Goal: Task Accomplishment & Management: Manage account settings

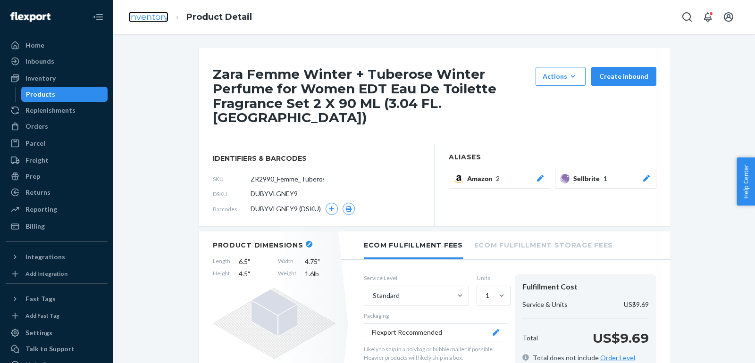
click at [163, 18] on link "Inventory" at bounding box center [148, 17] width 40 height 10
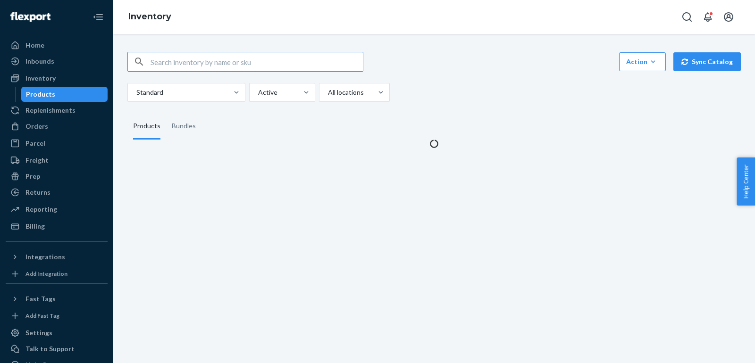
click at [267, 60] on input "text" at bounding box center [256, 61] width 212 height 19
type input "ZR2290_Femme_Women_Perfume_EDT_90ML"
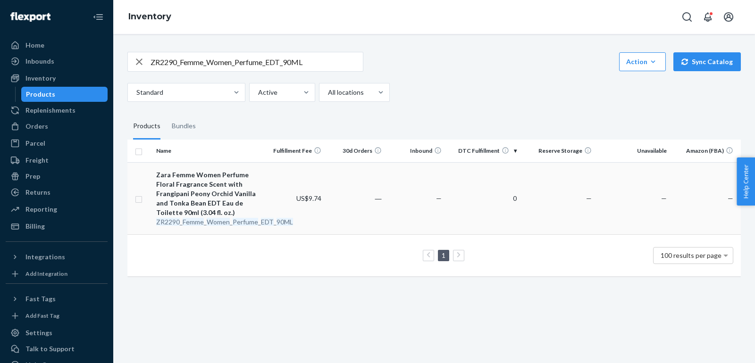
click at [203, 200] on div "Zara Femme Women Perfume Floral Fragrance Scent with Frangipani Peony Orchid Va…" at bounding box center [208, 193] width 105 height 47
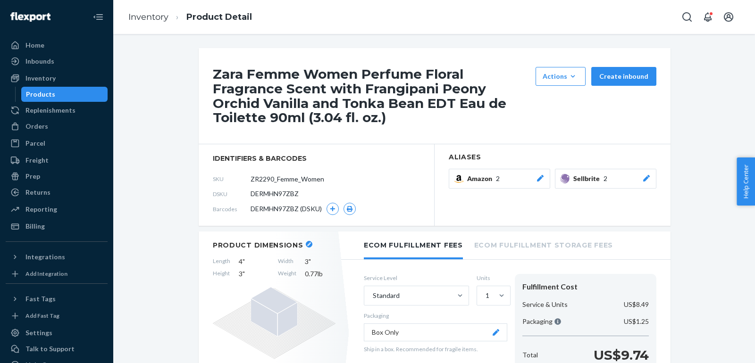
click at [644, 181] on icon at bounding box center [645, 178] width 9 height 7
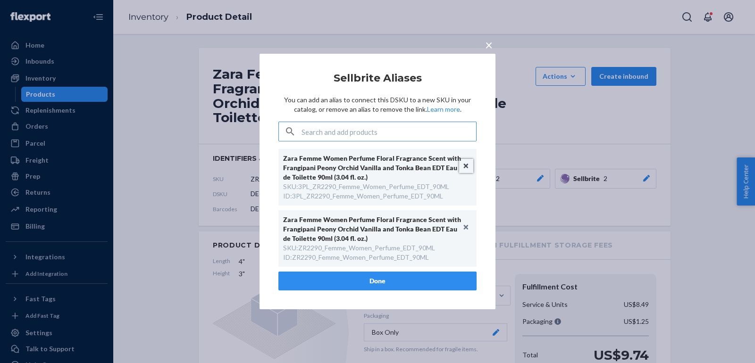
click at [466, 166] on button "Unlink" at bounding box center [466, 166] width 14 height 14
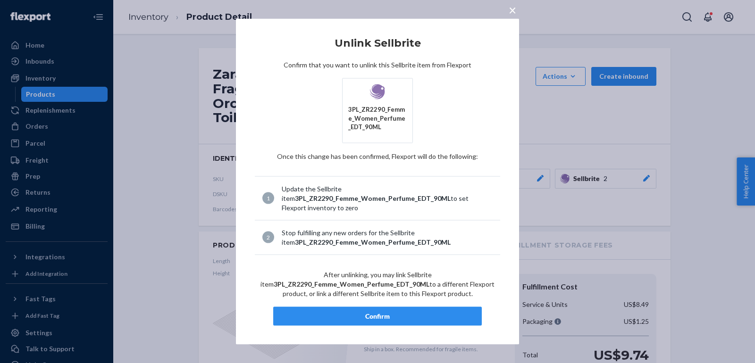
click at [400, 312] on div "Confirm" at bounding box center [377, 315] width 192 height 9
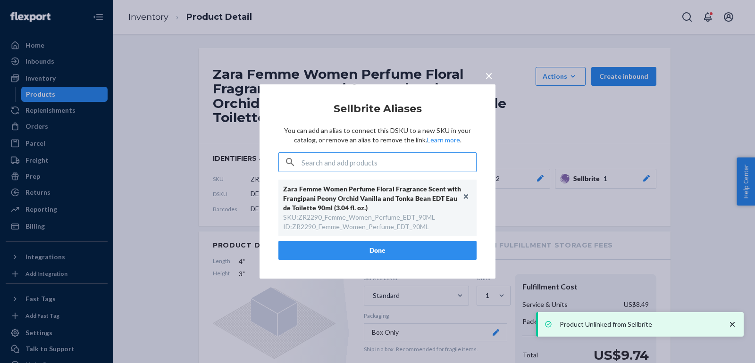
click at [395, 247] on button "Done" at bounding box center [377, 250] width 198 height 19
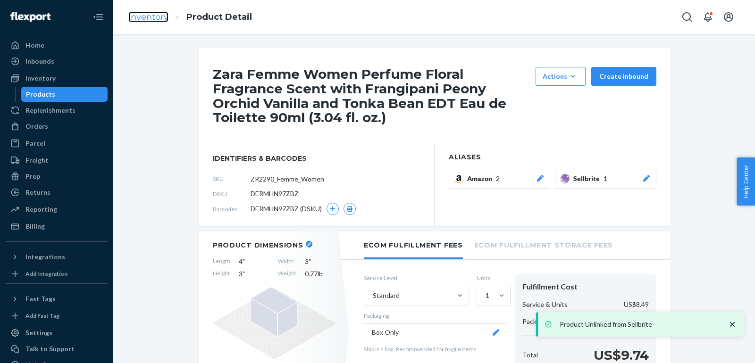
click at [148, 16] on link "Inventory" at bounding box center [148, 17] width 40 height 10
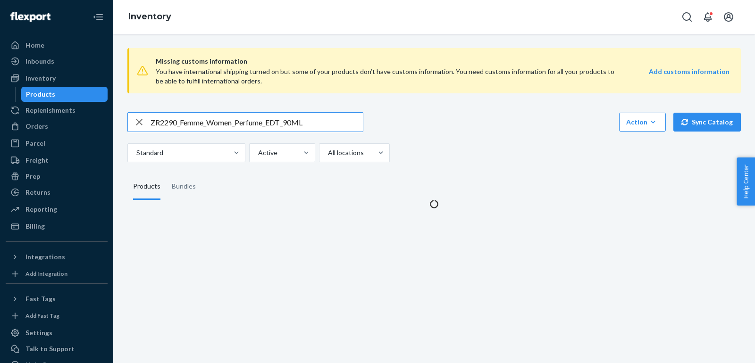
click at [290, 122] on input "ZR2290_Femme_Women_Perfume_EDT_90ML" at bounding box center [256, 122] width 212 height 19
type input "ZR2990_Femme_Women_Perfume_EDT_180ML"
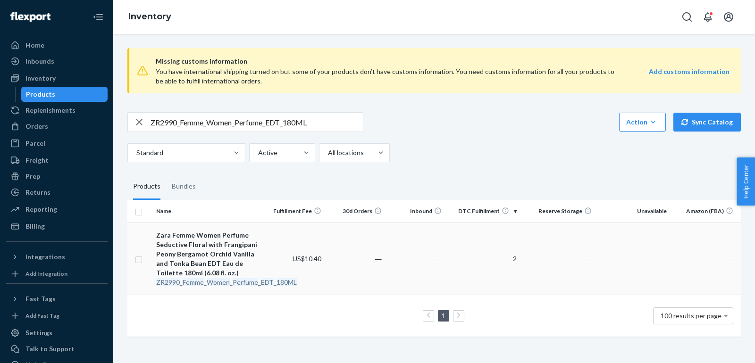
click at [195, 238] on div "Zara Femme Women Perfume Seductive Floral with Frangipani Peony Bergamot Orchid…" at bounding box center [208, 254] width 105 height 47
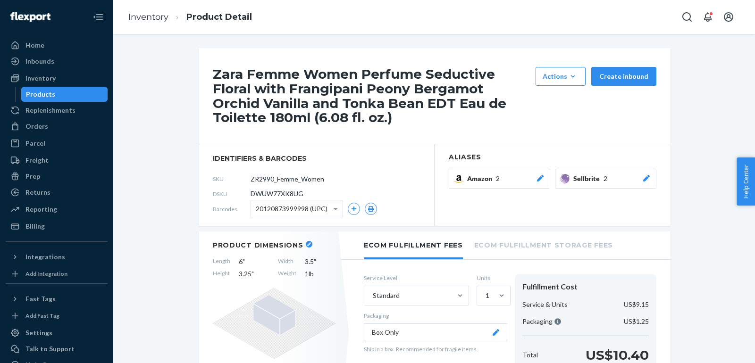
click at [651, 175] on button "Sellbrite 2" at bounding box center [605, 179] width 101 height 20
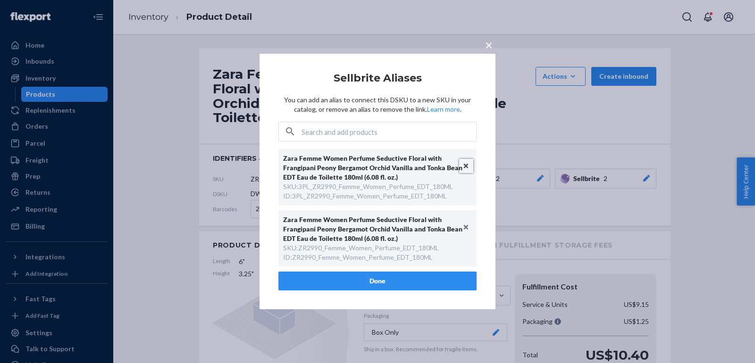
click at [464, 165] on button "Unlink" at bounding box center [466, 166] width 14 height 14
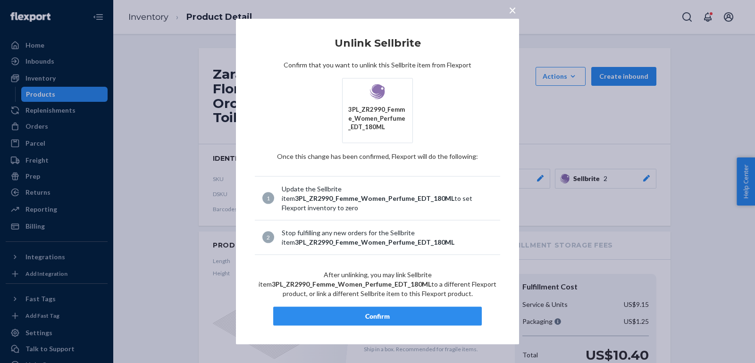
click at [424, 314] on div "Confirm" at bounding box center [377, 315] width 192 height 9
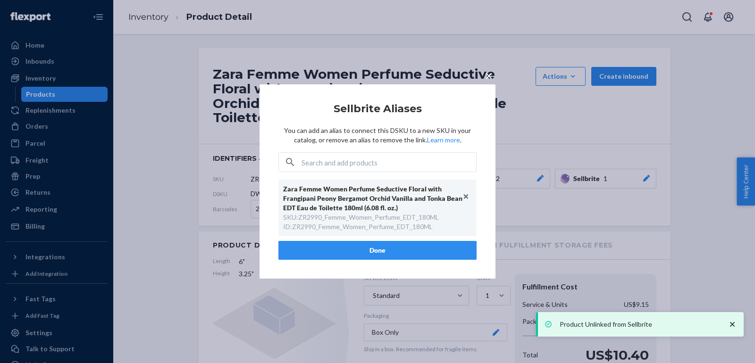
click at [303, 250] on button "Done" at bounding box center [377, 250] width 198 height 19
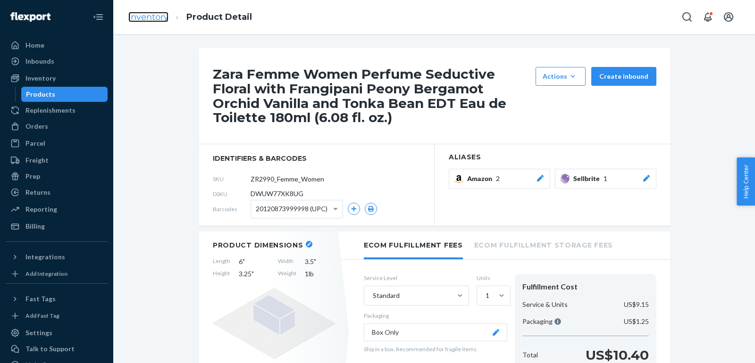
click at [150, 18] on link "Inventory" at bounding box center [148, 17] width 40 height 10
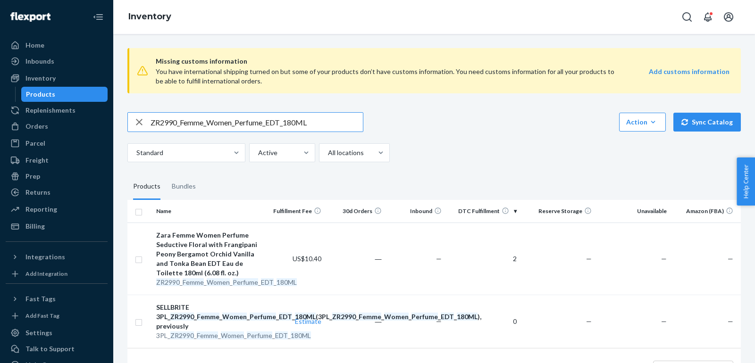
click at [303, 131] on input "ZR2990_Femme_Women_Perfume_EDT_180ML" at bounding box center [256, 122] width 212 height 19
paste input "290_Femme_Perfume_EDT_X1_9"
type input "ZR2290_Femme_Perfume_EDT_X1_90ML"
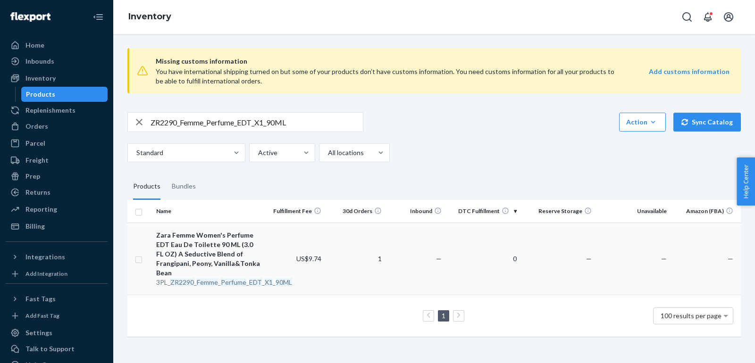
click at [187, 251] on div "Zara Femme Women's Perfume EDT Eau De Toilette 90 ML (3.0 FL OZ) A Seductive Bl…" at bounding box center [208, 254] width 105 height 47
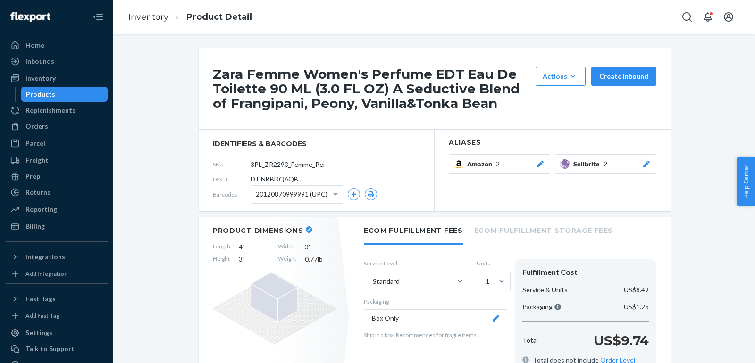
click at [643, 165] on icon at bounding box center [645, 164] width 9 height 7
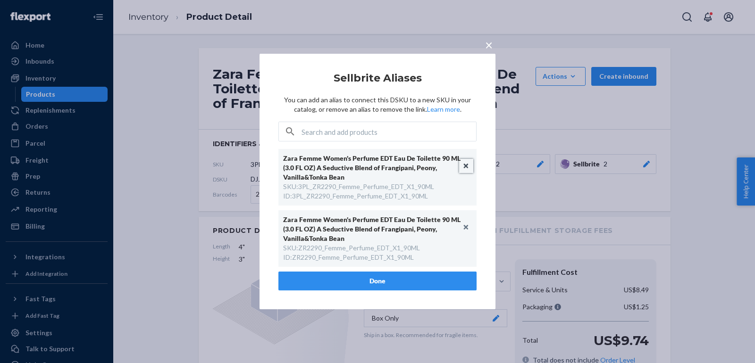
click at [464, 164] on button "Unlink" at bounding box center [466, 166] width 14 height 14
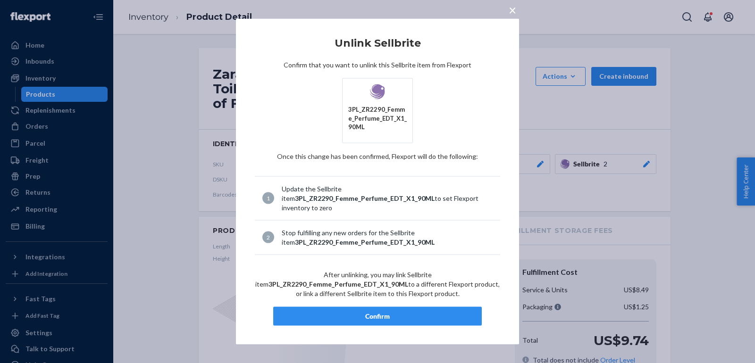
click at [386, 311] on div "Confirm" at bounding box center [377, 315] width 192 height 9
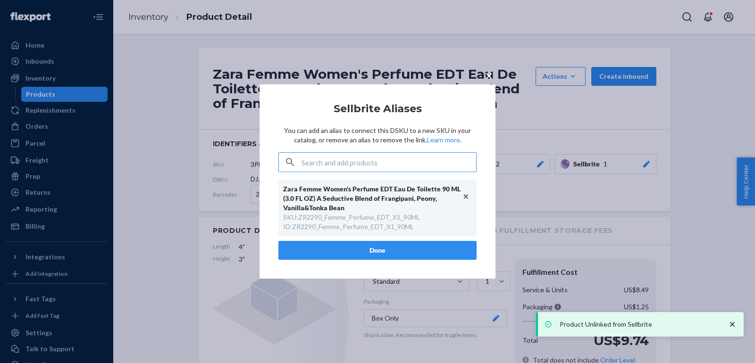
click at [328, 249] on button "Done" at bounding box center [377, 250] width 198 height 19
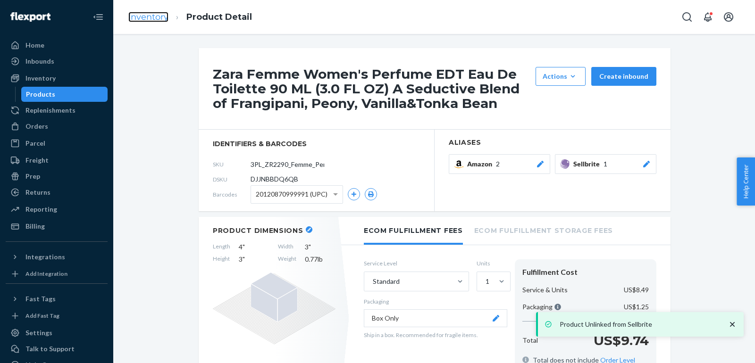
click at [158, 13] on link "Inventory" at bounding box center [148, 17] width 40 height 10
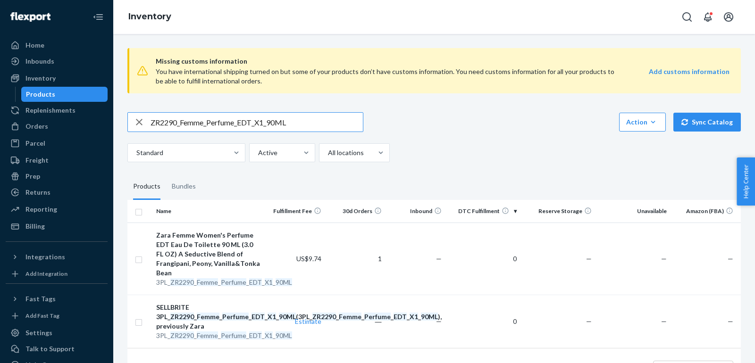
click at [304, 117] on input "ZR2290_Femme_Perfume_EDT_X1_90ML" at bounding box center [256, 122] width 212 height 19
paste input "990_Fields_At_Nightfall_EDP_x1_10"
type input "ZR2990_Fields_At_Nightfall_EDP_x1_100ML"
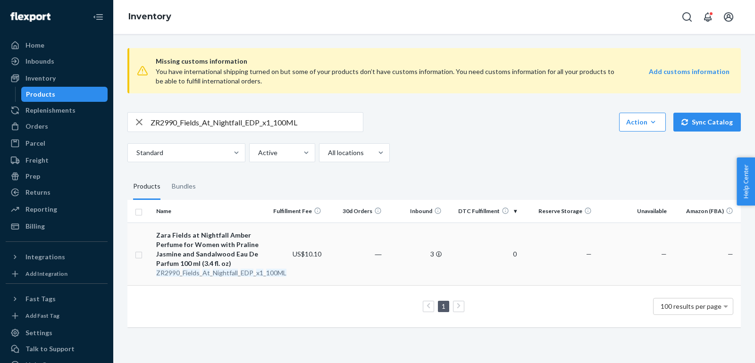
click at [181, 252] on div "Zara Fields at Nightfall Amber Perfume for Women with Praline Jasmine and Sanda…" at bounding box center [208, 250] width 105 height 38
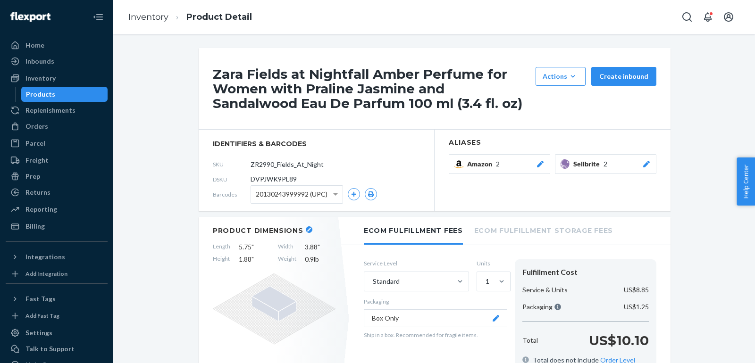
click at [650, 166] on icon at bounding box center [645, 164] width 9 height 7
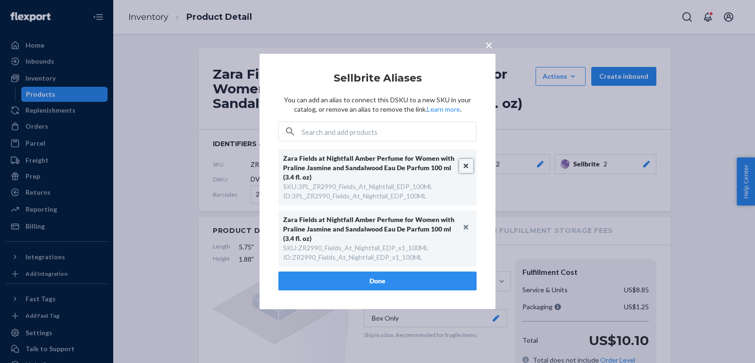
click at [465, 164] on button "Unlink" at bounding box center [466, 166] width 14 height 14
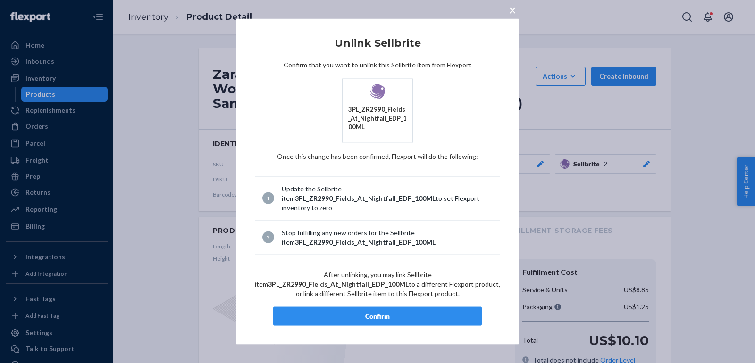
click at [430, 311] on div "Confirm" at bounding box center [377, 315] width 192 height 9
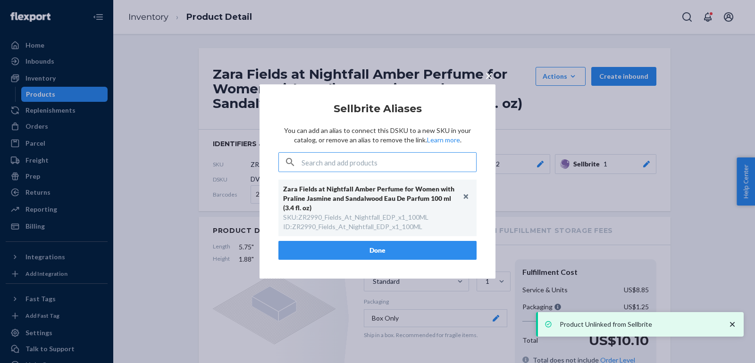
click at [404, 245] on button "Done" at bounding box center [377, 250] width 198 height 19
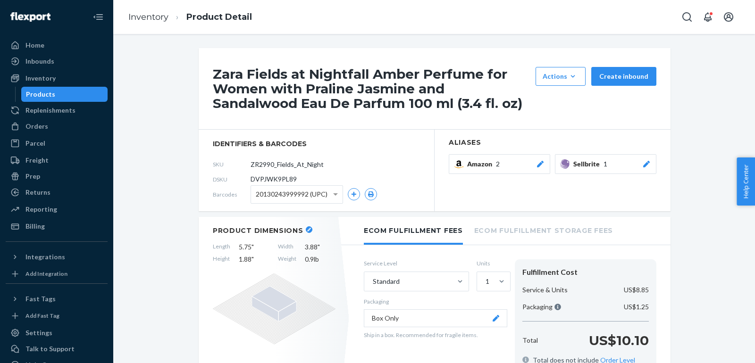
click at [166, 10] on ol "Inventory Product Detail" at bounding box center [190, 17] width 139 height 28
click at [156, 22] on link "Inventory" at bounding box center [148, 17] width 40 height 10
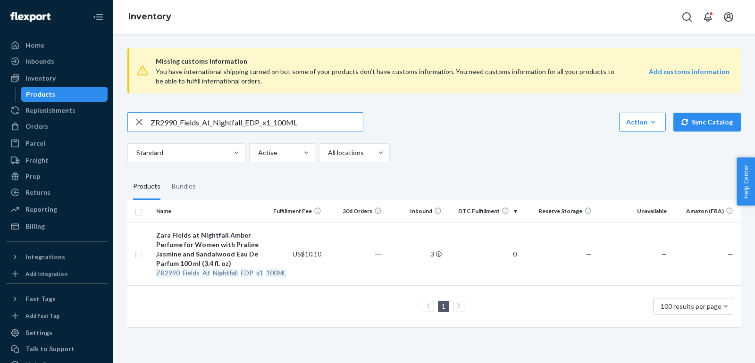
click at [299, 130] on input "ZR2990_Fields_At_Nightfall_EDP_x1_100ML" at bounding box center [256, 122] width 212 height 19
paste input "1590_Fields_At_Nightfall_EDP_x1_3"
type input "ZR1590_Fields_At_Nightfall_EDP_x1_30ML"
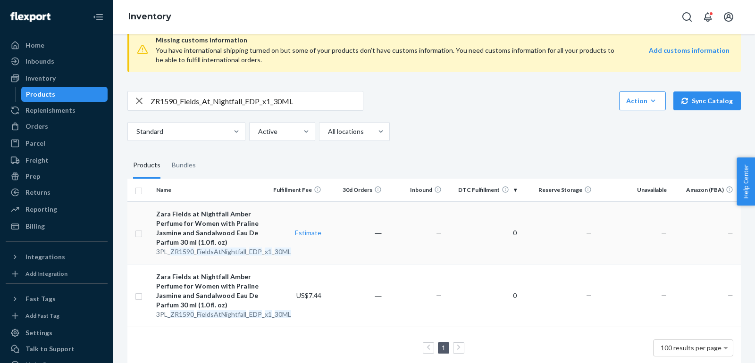
scroll to position [35, 0]
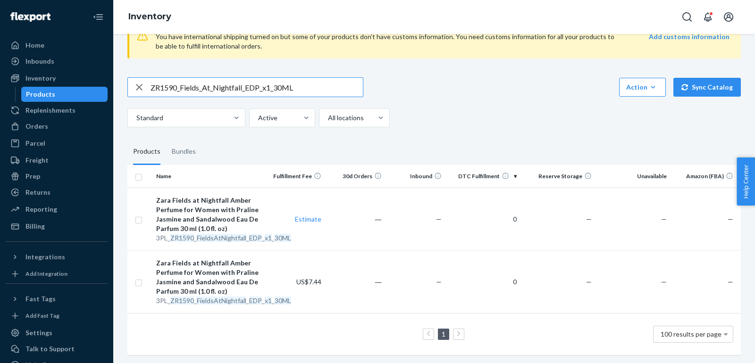
click at [317, 89] on input "ZR1590_Fields_At_Nightfall_EDP_x1_30ML" at bounding box center [256, 87] width 212 height 19
click at [202, 208] on div "Zara Fields at Nightfall Amber Perfume for Women with Praline Jasmine and Sanda…" at bounding box center [208, 215] width 105 height 38
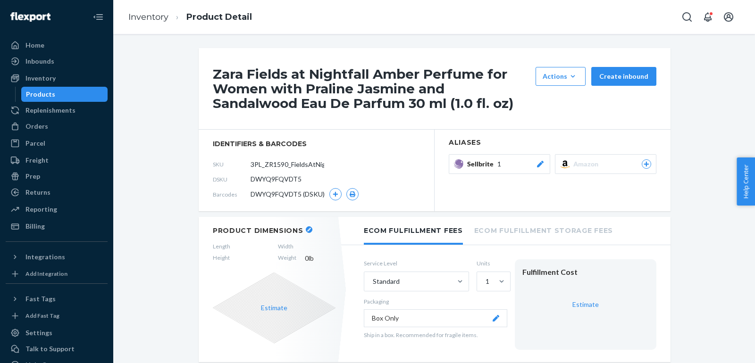
click at [533, 162] on div "Sellbrite 1" at bounding box center [506, 163] width 78 height 9
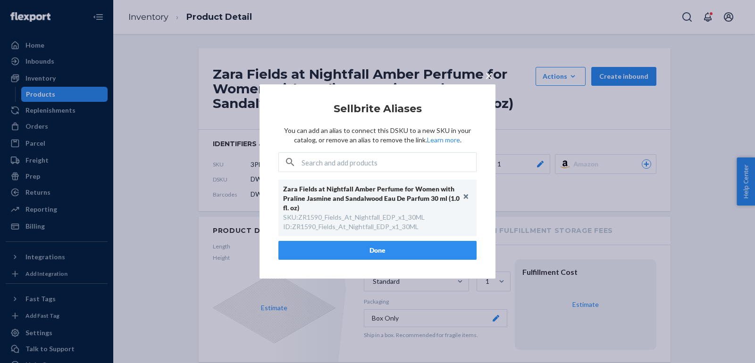
click at [506, 125] on div "× Sellbrite Aliases You can add an alias to connect this DSKU to a new SKU in y…" at bounding box center [377, 181] width 283 height 194
click at [487, 76] on span "×" at bounding box center [489, 75] width 8 height 16
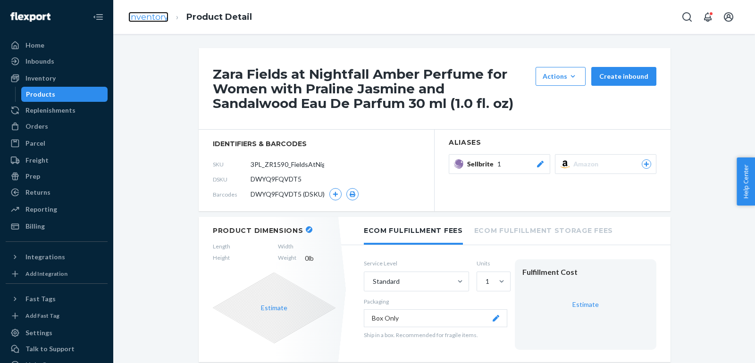
click at [161, 19] on link "Inventory" at bounding box center [148, 17] width 40 height 10
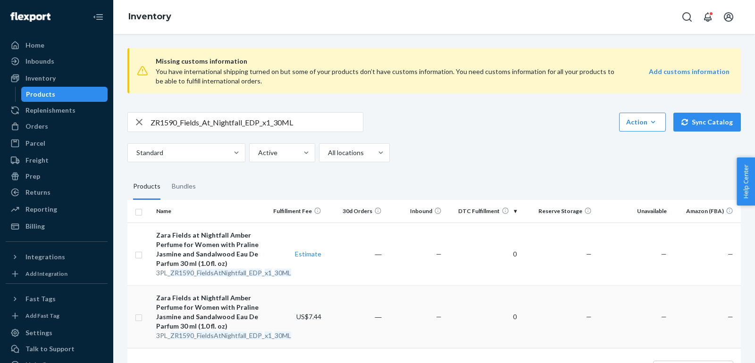
click at [189, 317] on div "Zara Fields at Nightfall Amber Perfume for Women with Praline Jasmine and Sanda…" at bounding box center [208, 312] width 105 height 38
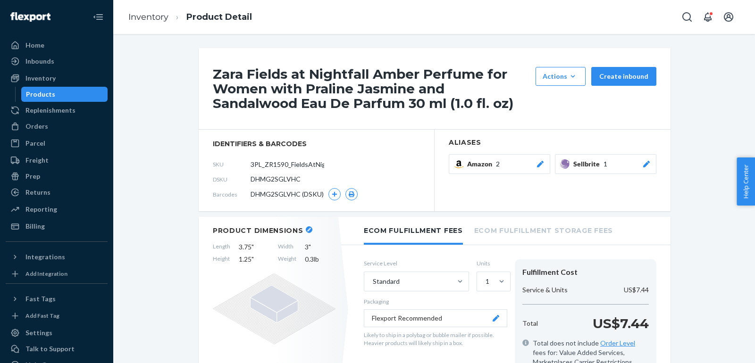
click at [648, 164] on icon at bounding box center [645, 164] width 9 height 7
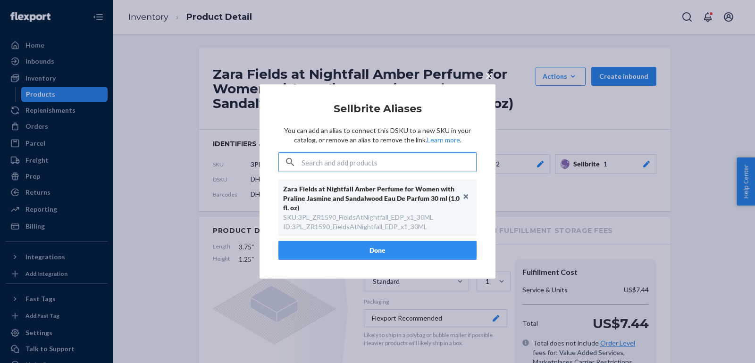
click at [483, 79] on button "×" at bounding box center [488, 74] width 13 height 17
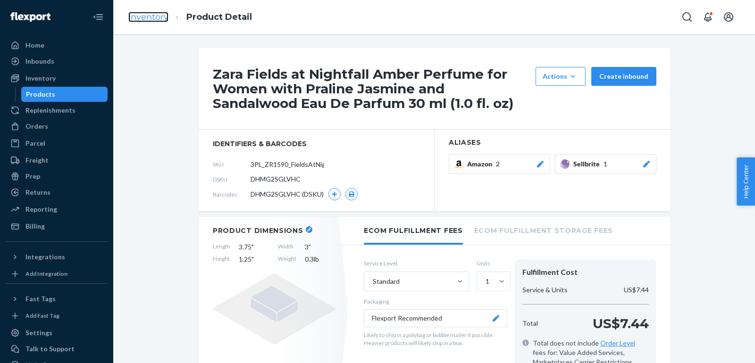
click at [149, 21] on link "Inventory" at bounding box center [148, 17] width 40 height 10
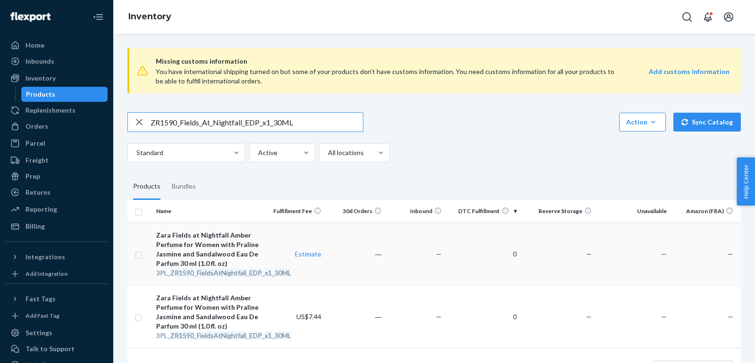
click at [220, 248] on div "Zara Fields at Nightfall Amber Perfume for Women with Praline Jasmine and Sanda…" at bounding box center [208, 250] width 105 height 38
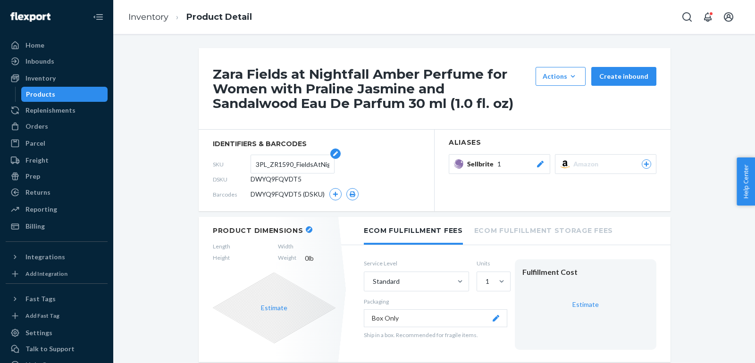
click at [294, 162] on input "3PL_ZR1590_FieldsAtNightfall_EDP_x1_30ML" at bounding box center [293, 164] width 74 height 18
paste input "ZR1590_Fields_At_"
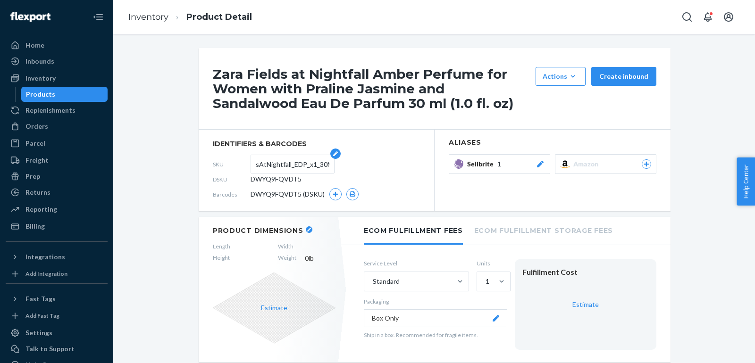
click at [311, 165] on input "3PL_ZR1590_FieldsAtNightfall_EDP_x1_30ML" at bounding box center [293, 164] width 74 height 18
paste input "ZR1590_Fields_At_"
type input "ZR1590_Fields_At_Nightfall_EDP_x1_30ML"
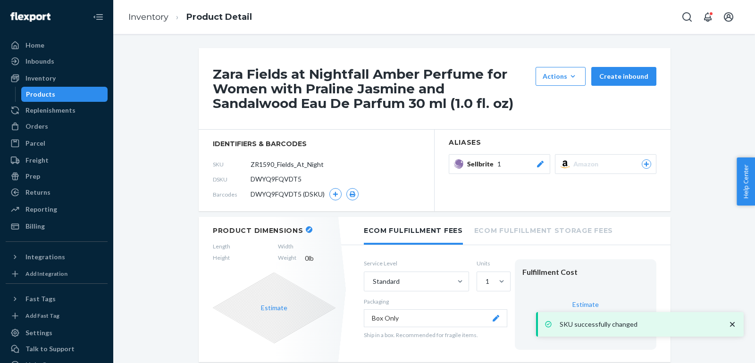
click at [545, 162] on button "Sellbrite 1" at bounding box center [498, 164] width 101 height 20
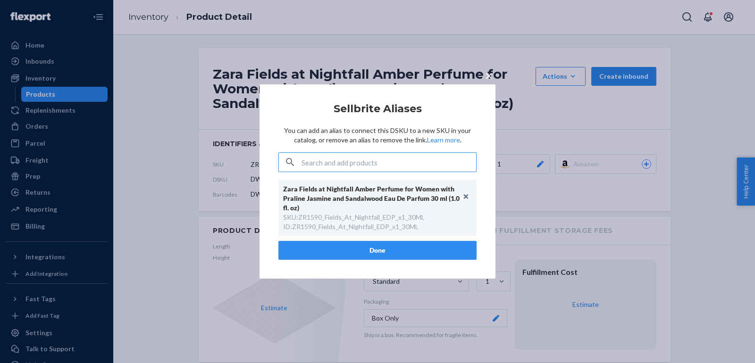
click at [539, 141] on div "× Sellbrite Aliases You can add an alias to connect this DSKU to a new SKU in y…" at bounding box center [377, 181] width 755 height 363
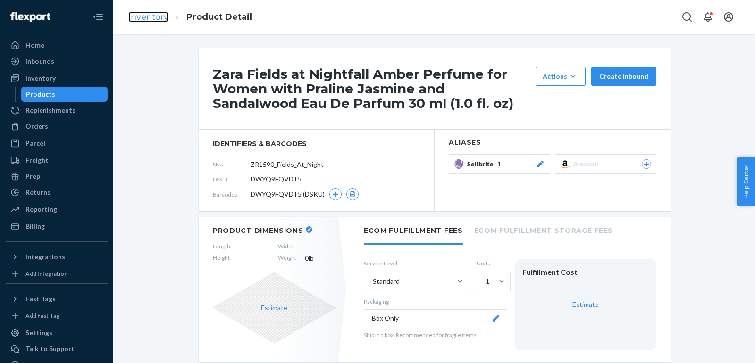
click at [153, 21] on link "Inventory" at bounding box center [148, 17] width 40 height 10
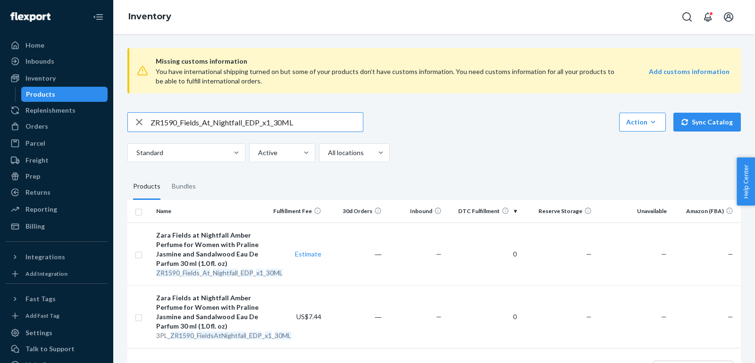
click at [305, 124] on input "ZR1590_Fields_At_Nightfall_EDP_x1_30ML" at bounding box center [256, 122] width 212 height 19
paste input "3590_FieldsAtNightfall_Blush_EDP_10"
type input "ZR3590_FieldsAtNightfall_Blush_EDP_100ML"
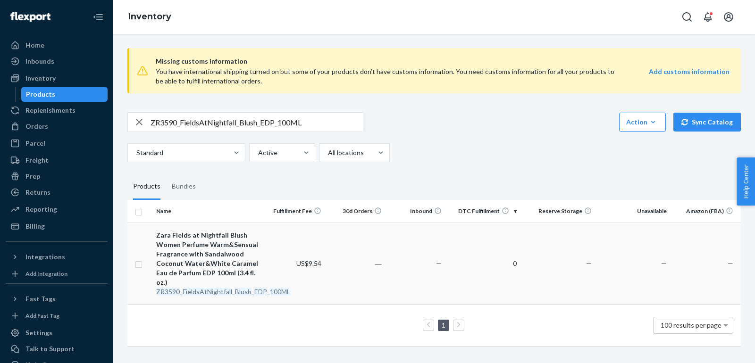
click at [197, 260] on div "Zara Fields at Nightfall Blush Women Perfume Warm&Sensual Fragrance with Sandal…" at bounding box center [208, 259] width 105 height 57
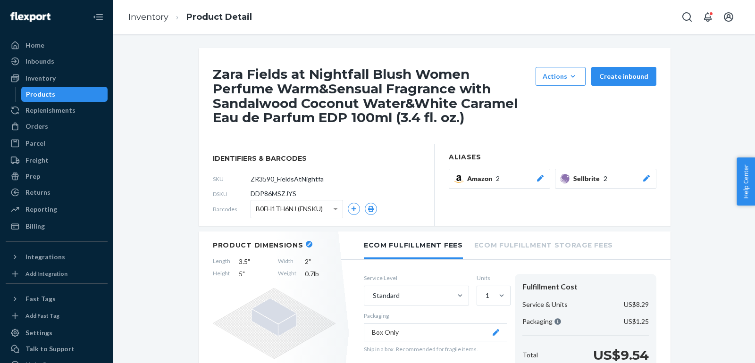
click at [648, 184] on button "Sellbrite 2" at bounding box center [605, 179] width 101 height 20
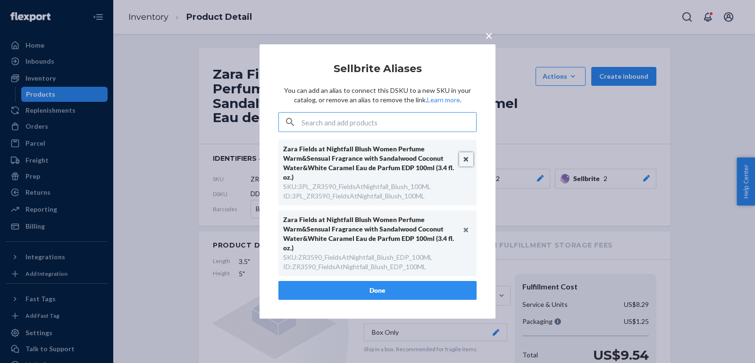
click at [465, 158] on button "Unlink" at bounding box center [466, 159] width 14 height 14
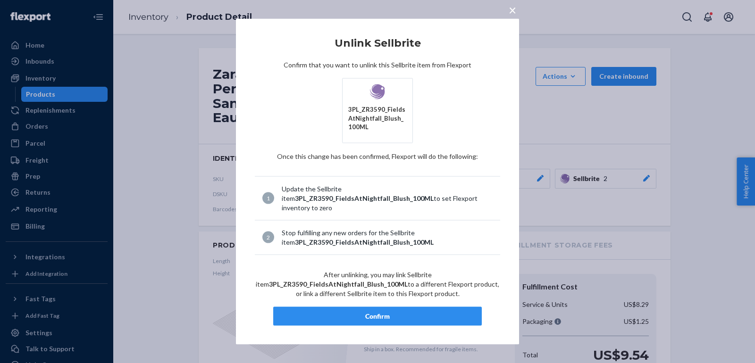
click at [381, 311] on div "Confirm" at bounding box center [377, 315] width 192 height 9
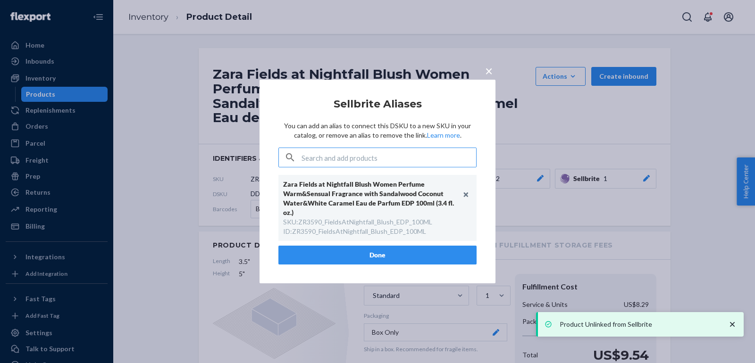
click at [310, 254] on button "Done" at bounding box center [377, 255] width 198 height 19
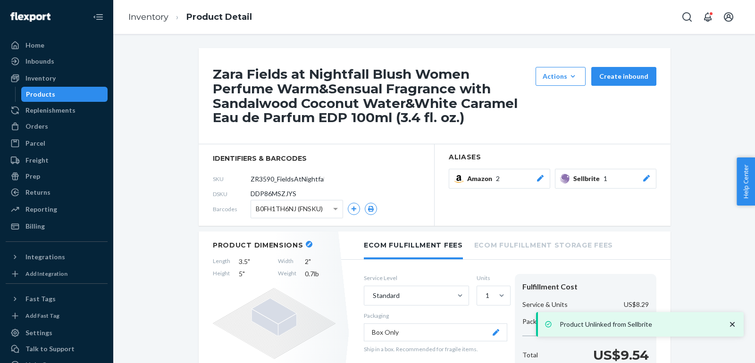
click at [651, 183] on button "Sellbrite 1" at bounding box center [605, 179] width 101 height 20
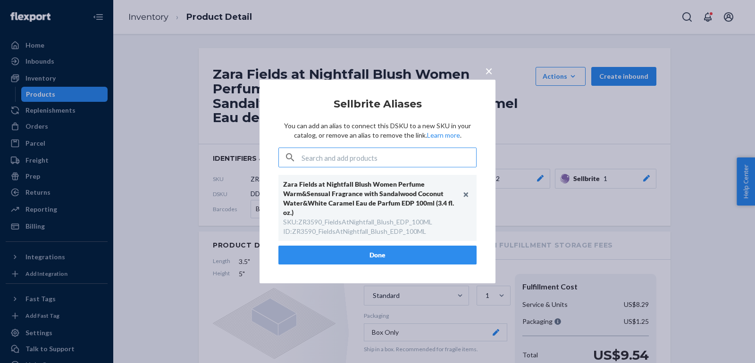
click at [613, 148] on div "× Sellbrite Aliases You can add an alias to connect this DSKU to a new SKU in y…" at bounding box center [377, 181] width 755 height 363
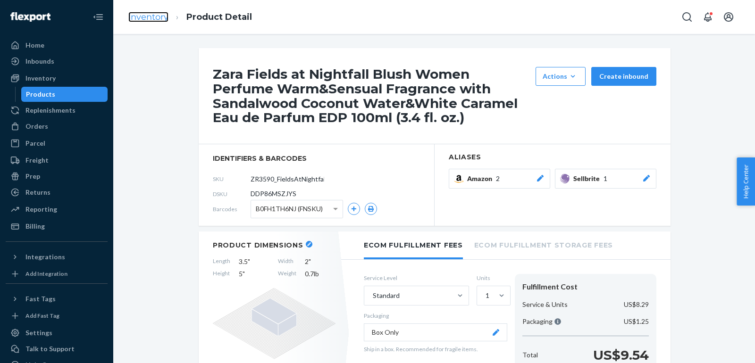
click at [151, 14] on link "Inventory" at bounding box center [148, 17] width 40 height 10
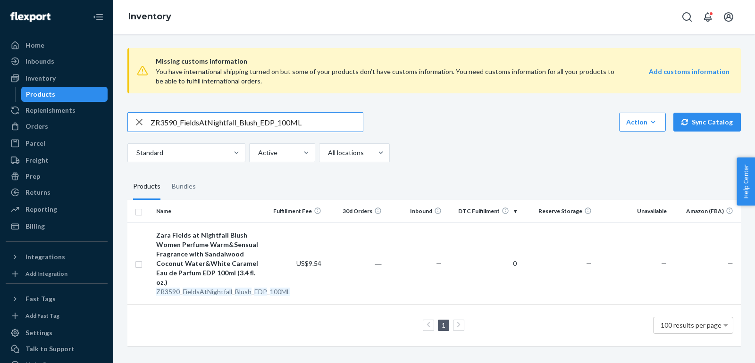
click at [239, 129] on input "ZR3590_FieldsAtNightfall_Blush_EDP_100ML" at bounding box center [256, 122] width 212 height 19
paste input "2990_FieldsNightfall_EDP_x2_100ML_1"
type input "ZR2990_FieldsNightfall_EDP_x2_100ML_10ML"
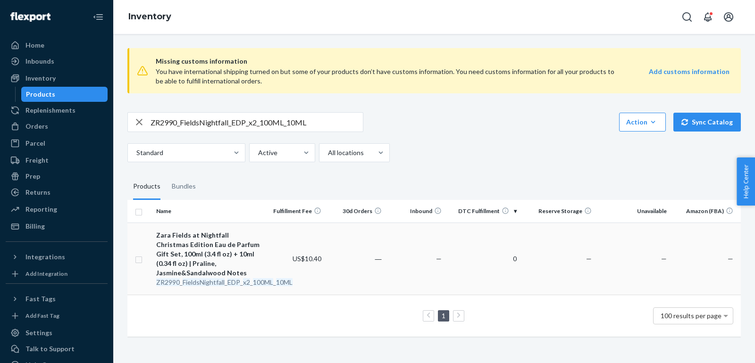
click at [177, 252] on div "Zara Fields at Nightfall Christmas Edition Eau de Parfum Gift Set, 100ml (3.4 f…" at bounding box center [208, 254] width 105 height 47
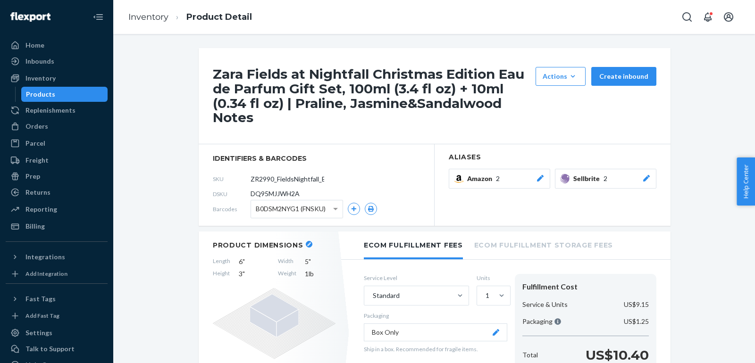
click at [645, 179] on icon at bounding box center [646, 178] width 7 height 7
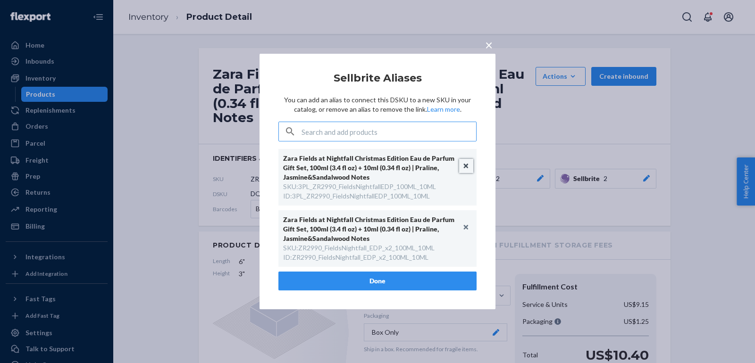
click at [465, 166] on button "Unlink" at bounding box center [466, 166] width 14 height 14
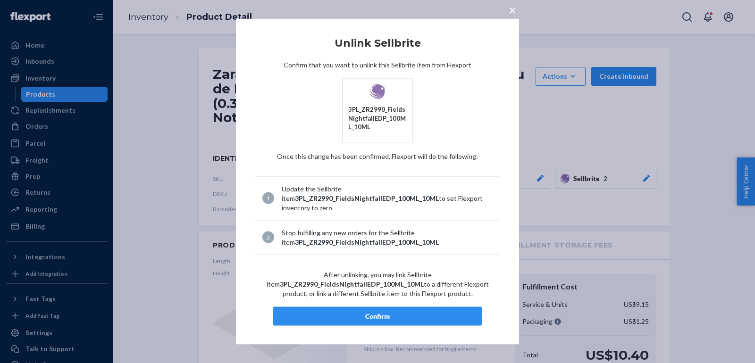
click at [376, 314] on div "Confirm" at bounding box center [377, 315] width 192 height 9
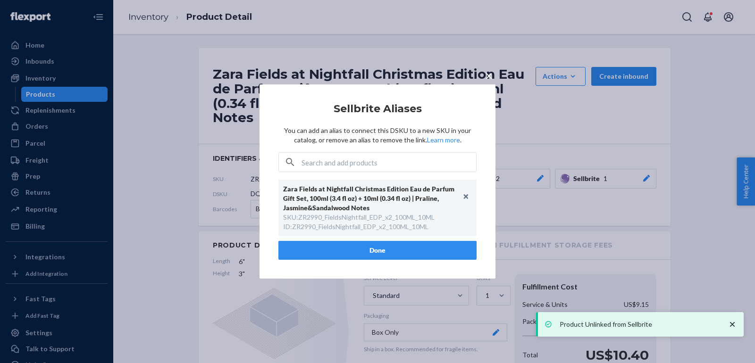
click at [363, 250] on button "Done" at bounding box center [377, 250] width 198 height 19
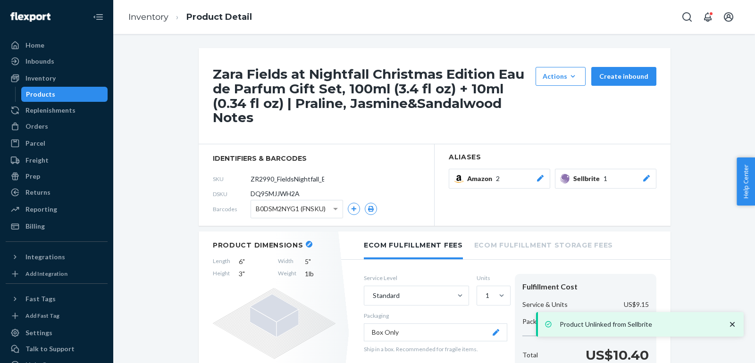
click at [143, 10] on ol "Inventory Product Detail" at bounding box center [190, 17] width 139 height 28
click at [149, 17] on link "Inventory" at bounding box center [148, 17] width 40 height 10
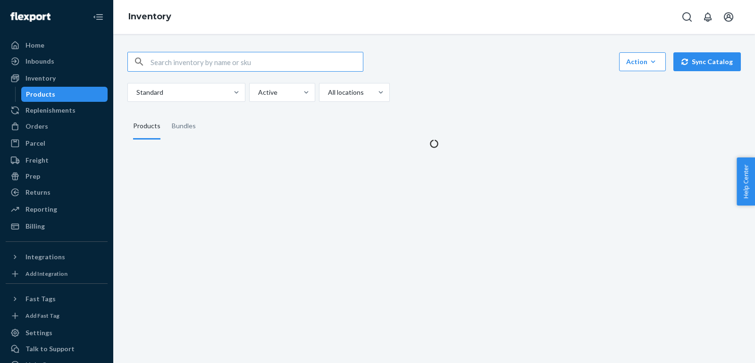
click at [212, 67] on input "text" at bounding box center [256, 61] width 212 height 19
type input "ZR2790_Fields_At_Nightfall_Set_4x_15ML"
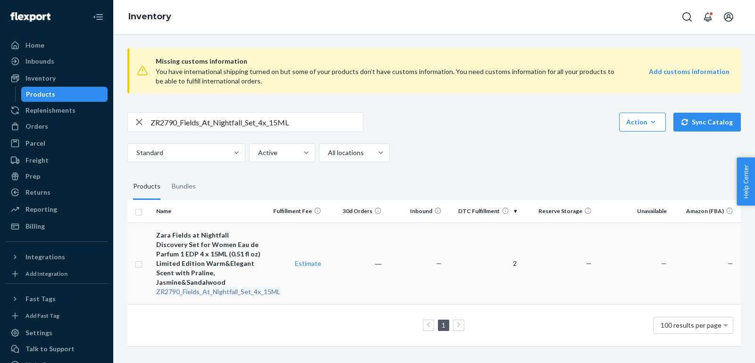
click at [202, 253] on div "Zara Fields at Nightfall Discovery Set for Women Eau de Parfum 1 EDP 4 x 15ML (…" at bounding box center [208, 259] width 105 height 57
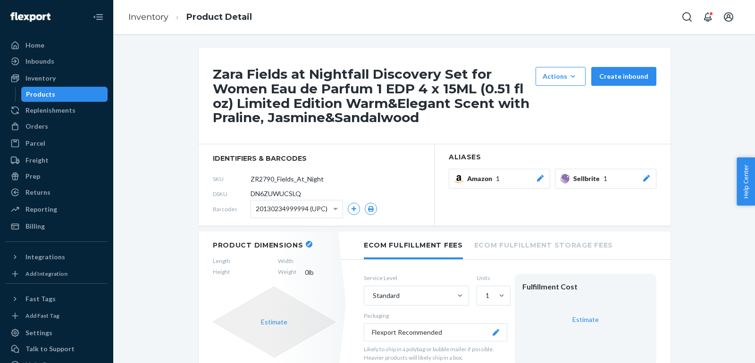
click at [644, 179] on icon at bounding box center [645, 178] width 9 height 7
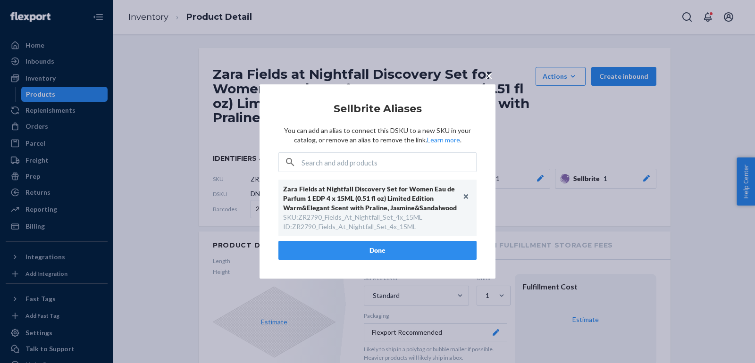
click at [487, 75] on span "×" at bounding box center [489, 75] width 8 height 16
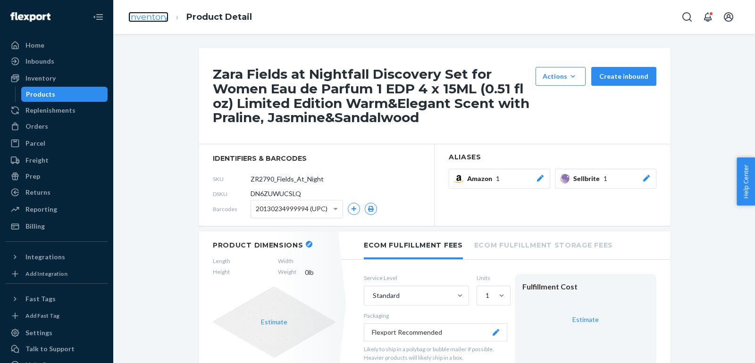
click at [133, 14] on link "Inventory" at bounding box center [148, 17] width 40 height 10
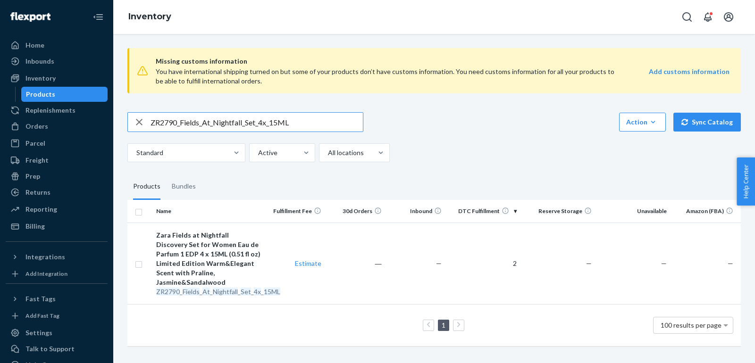
click at [320, 127] on input "ZR2790_Fields_At_Nightfall_Set_4x_15ML" at bounding box center [256, 122] width 212 height 19
paste input "1790_Fields_At_Nightfall_EDP_1x_30"
type input "ZR1790_Fields_At_Nightfall_EDP_1x_30ML"
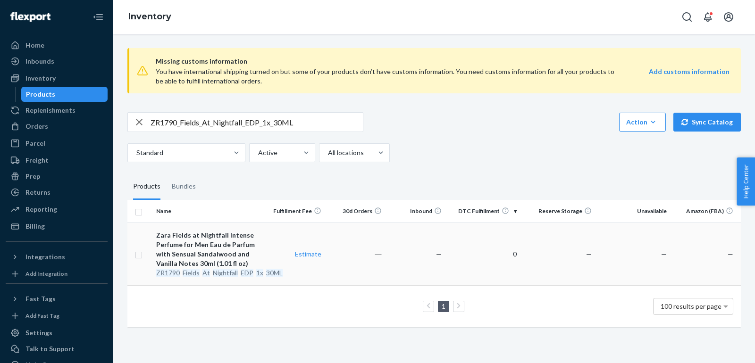
click at [204, 250] on div "Zara Fields at Nightfall Intense Perfume for Men Eau de Parfum with Sensual San…" at bounding box center [208, 250] width 105 height 38
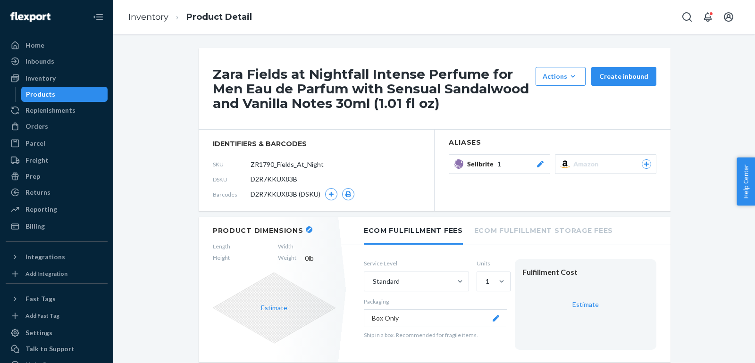
click at [534, 162] on div "Sellbrite 1" at bounding box center [506, 163] width 78 height 9
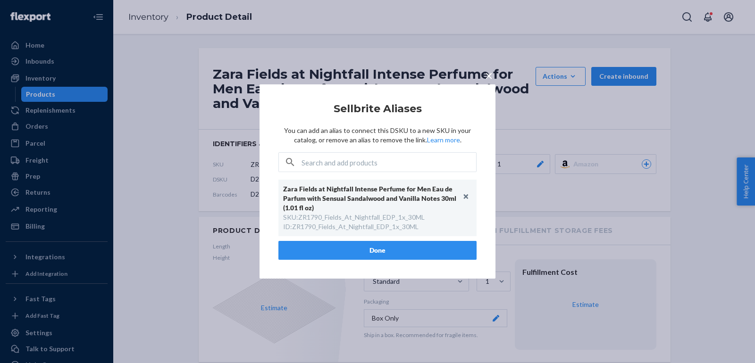
click at [482, 72] on button "×" at bounding box center [488, 74] width 13 height 17
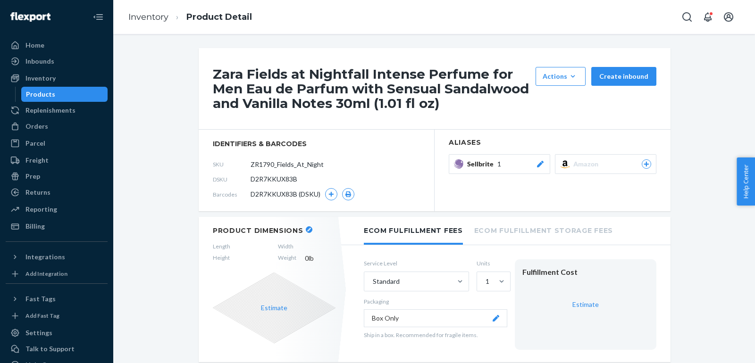
click at [153, 10] on ol "Inventory Product Detail" at bounding box center [190, 17] width 139 height 28
click at [140, 10] on ol "Inventory Product Detail" at bounding box center [190, 17] width 139 height 28
click at [140, 16] on link "Inventory" at bounding box center [148, 17] width 40 height 10
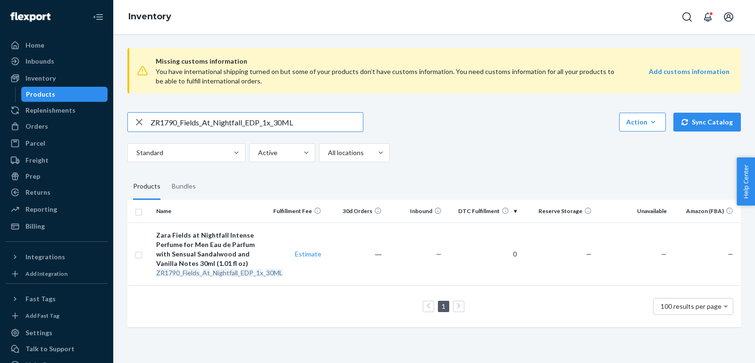
click at [310, 117] on input "ZR1790_Fields_At_Nightfall_EDP_1x_30ML" at bounding box center [256, 122] width 212 height 19
click at [310, 116] on input "ZR1790_Fields_At_Nightfall_EDP_1x_30ML" at bounding box center [256, 122] width 212 height 19
paste input "3990_FieldsatNightfallIntenseEDP_10"
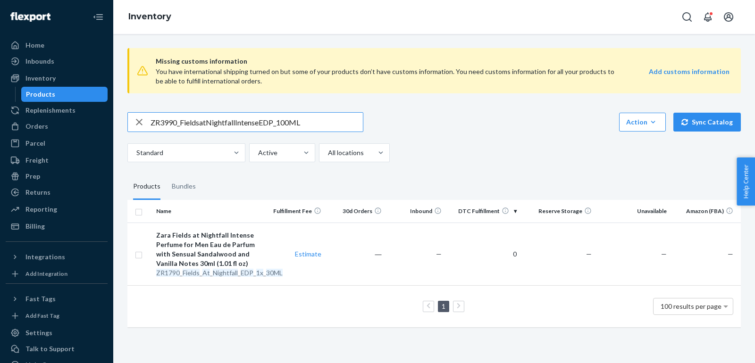
type input "ZR3990_FieldsatNightfallIntenseEDP_100ML"
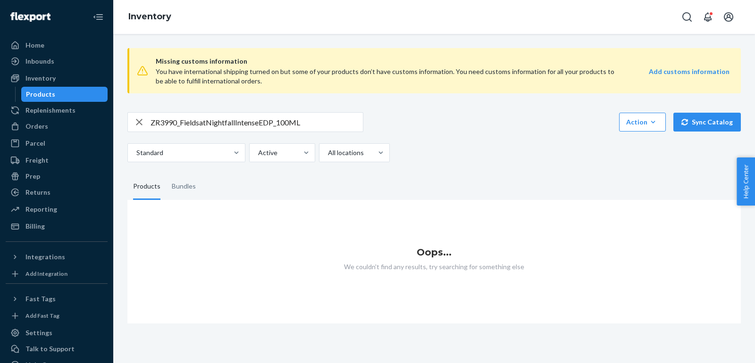
click at [242, 124] on input "ZR3990_FieldsatNightfallIntenseEDP_100ML" at bounding box center [256, 122] width 212 height 19
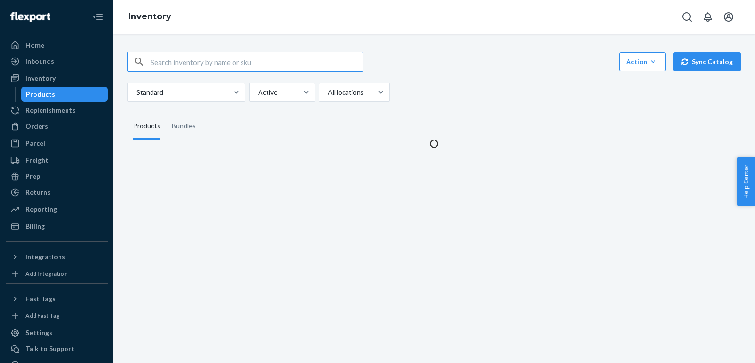
click at [223, 60] on input "text" at bounding box center [256, 61] width 212 height 19
type input "ZR3990_FieldsatNightfallIntenseEDP_100ML"
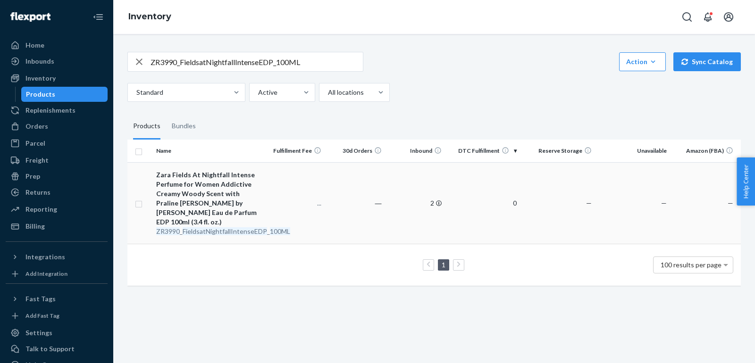
click at [198, 200] on div "Zara Fields At Nightfall Intense Perfume for Women Addictive Creamy Woody Scent…" at bounding box center [208, 198] width 105 height 57
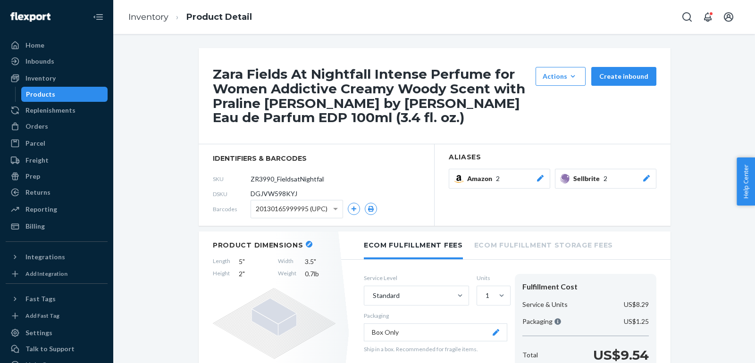
click at [644, 186] on button "Sellbrite 2" at bounding box center [605, 179] width 101 height 20
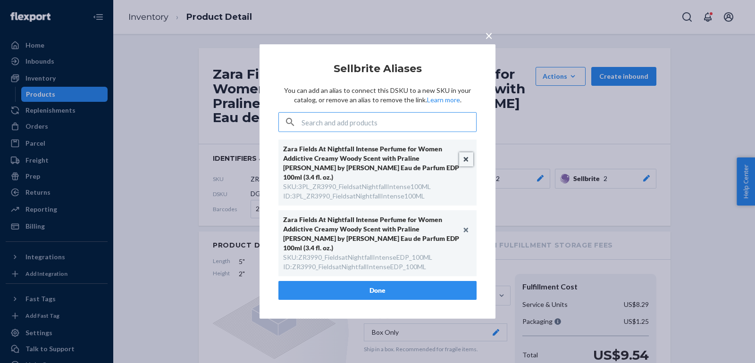
click at [468, 161] on button "Unlink" at bounding box center [466, 159] width 14 height 14
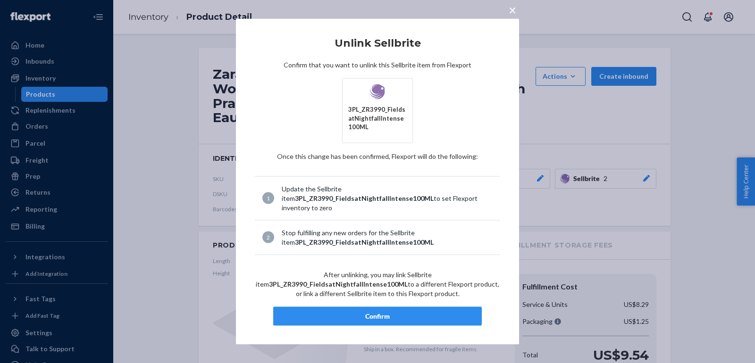
click at [391, 316] on button "Confirm" at bounding box center [377, 316] width 208 height 19
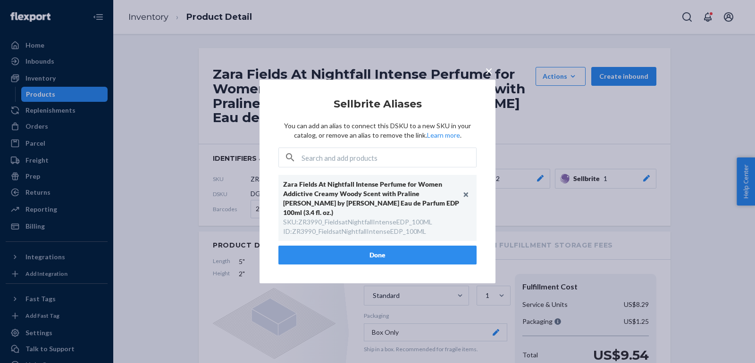
click at [365, 251] on button "Done" at bounding box center [377, 255] width 198 height 19
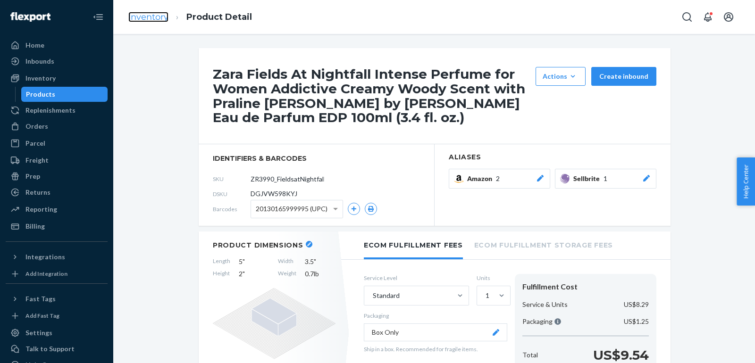
click at [143, 16] on link "Inventory" at bounding box center [148, 17] width 40 height 10
